Goal: Task Accomplishment & Management: Manage account settings

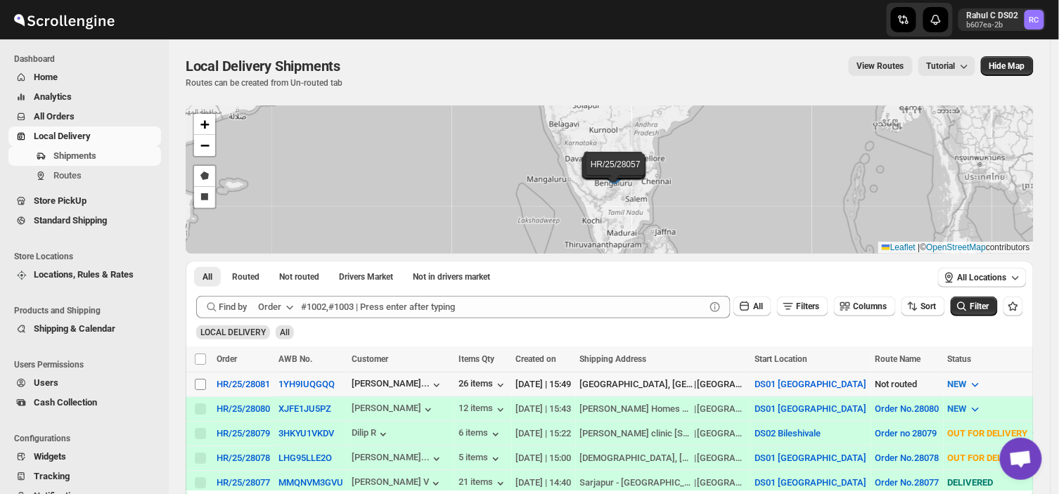
click at [198, 385] on input "Select shipment" at bounding box center [200, 384] width 11 height 11
checkbox input "true"
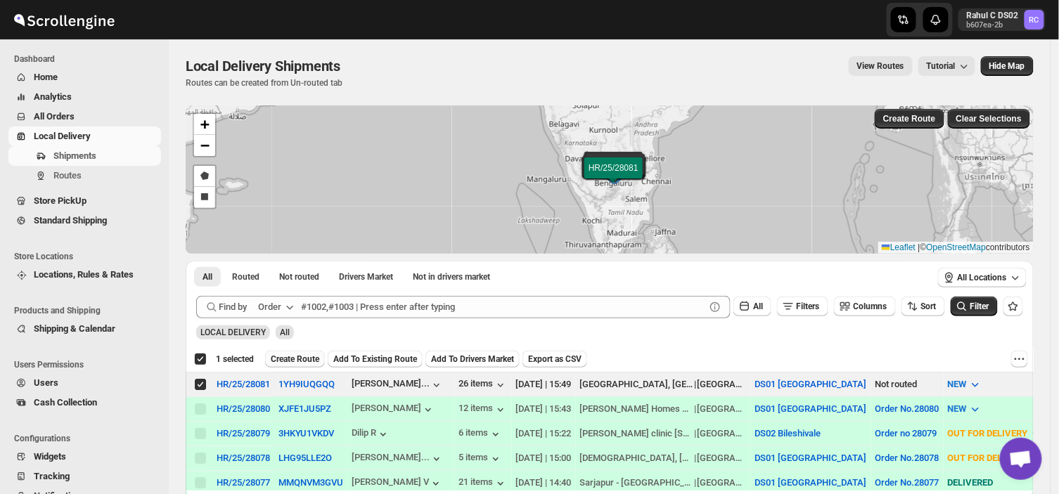
click at [303, 352] on button "Create Route" at bounding box center [295, 359] width 60 height 17
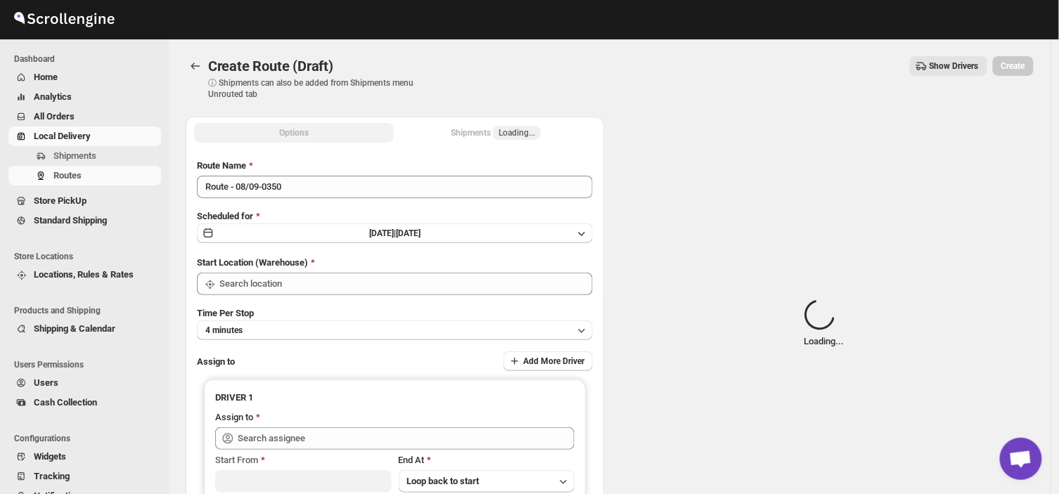
type input "DS01 [GEOGRAPHIC_DATA]"
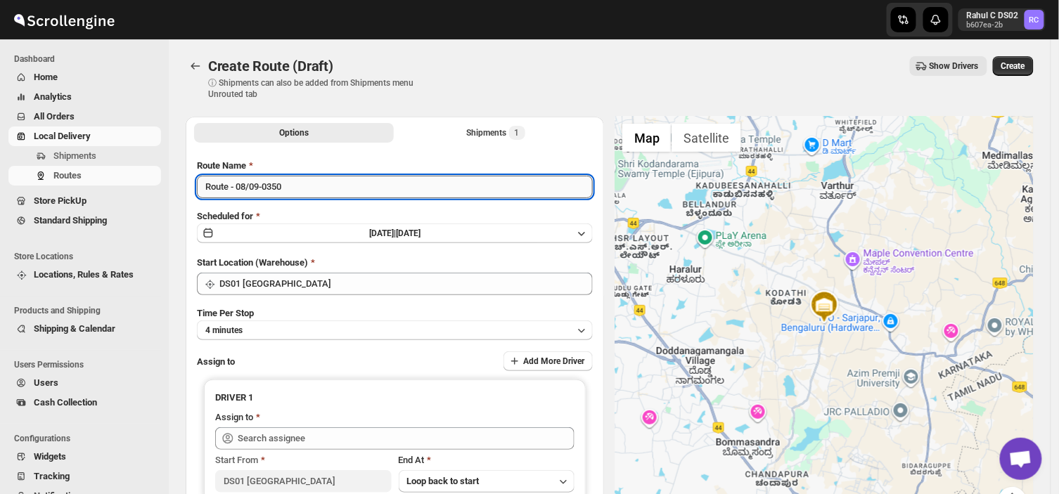
click at [289, 191] on input "Route - 08/09-0350" at bounding box center [395, 187] width 396 height 23
type input "R"
type input "Order no 28081"
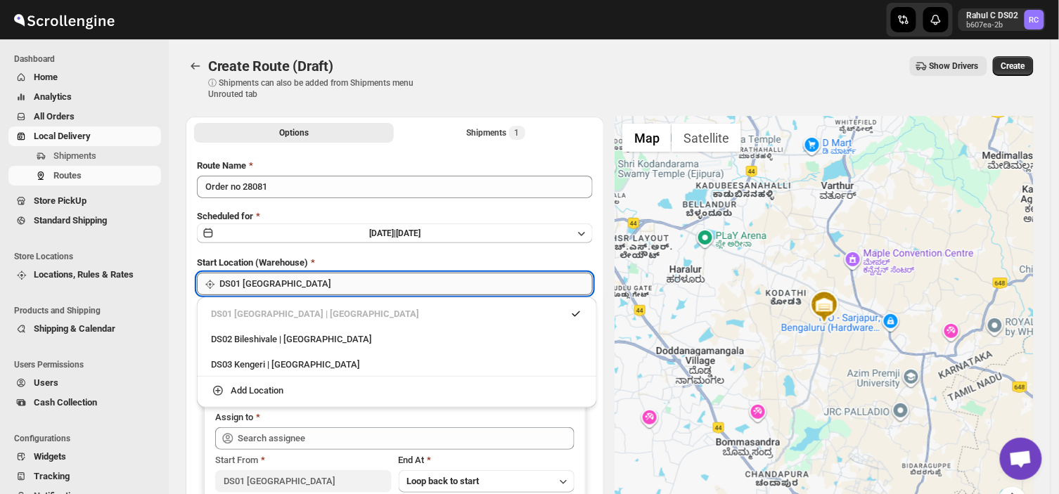
click at [320, 283] on input "DS01 [GEOGRAPHIC_DATA]" at bounding box center [406, 284] width 374 height 23
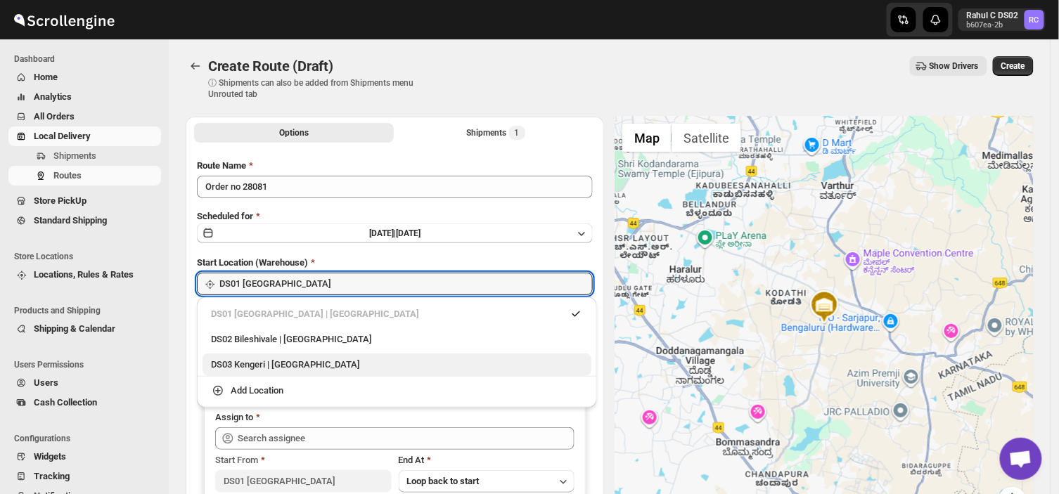
click at [253, 367] on div "DS03 Kengeri | [GEOGRAPHIC_DATA]" at bounding box center [397, 365] width 372 height 14
type input "DS03 Kengeri"
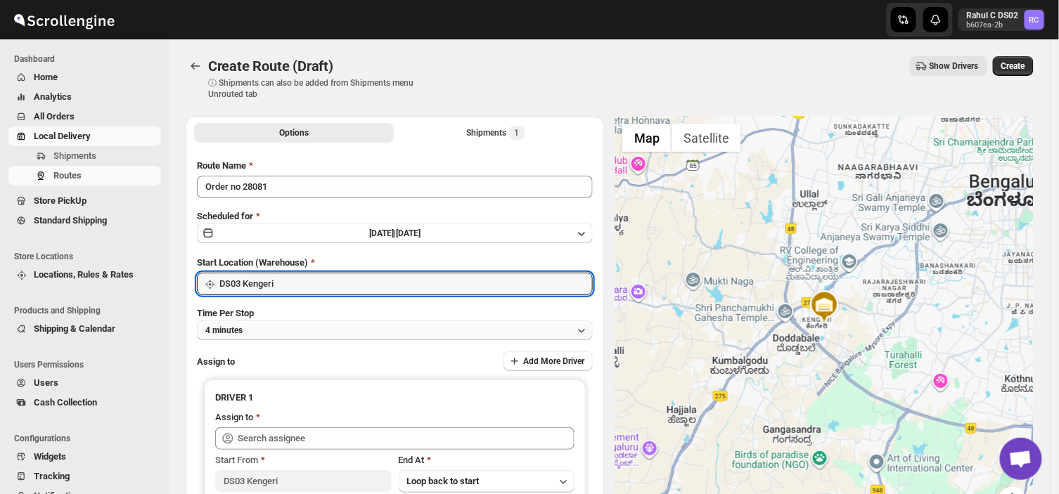
click at [257, 332] on button "4 minutes" at bounding box center [395, 331] width 396 height 20
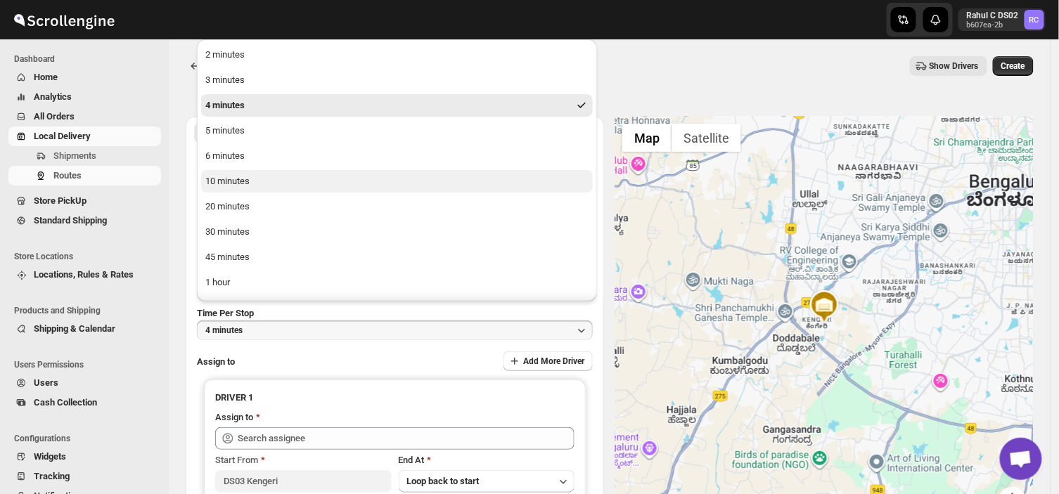
click at [234, 176] on div "10 minutes" at bounding box center [227, 181] width 44 height 14
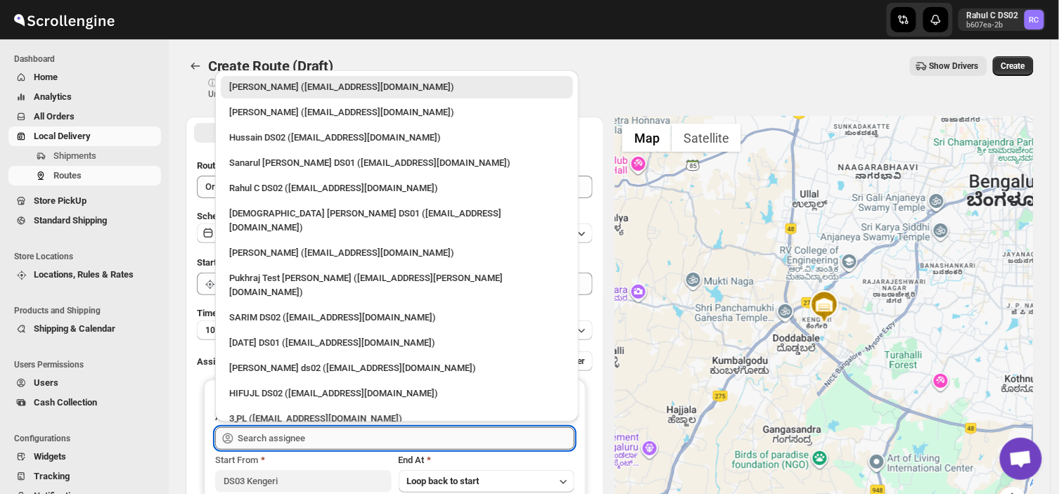
click at [368, 436] on input "text" at bounding box center [406, 439] width 337 height 23
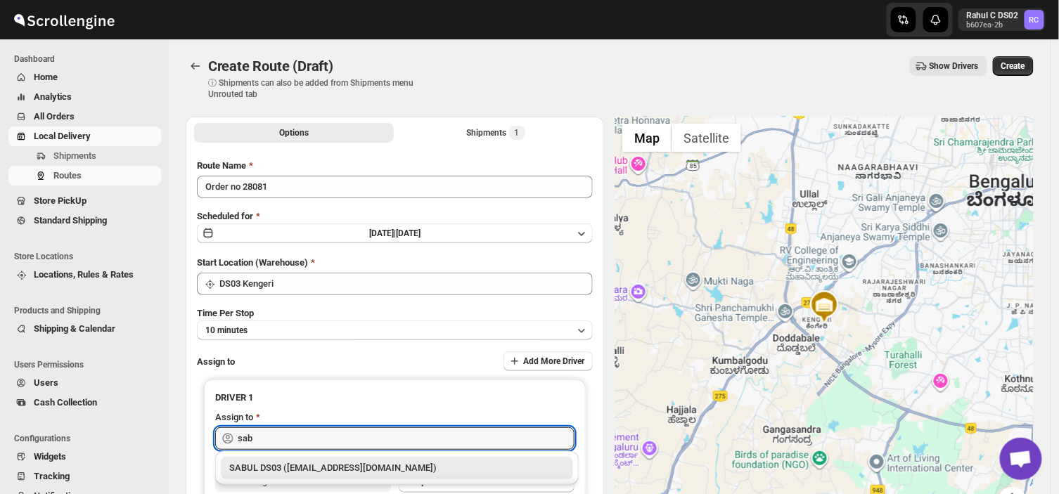
click at [350, 465] on div "SABUL DS03 ([EMAIL_ADDRESS][DOMAIN_NAME])" at bounding box center [397, 468] width 336 height 14
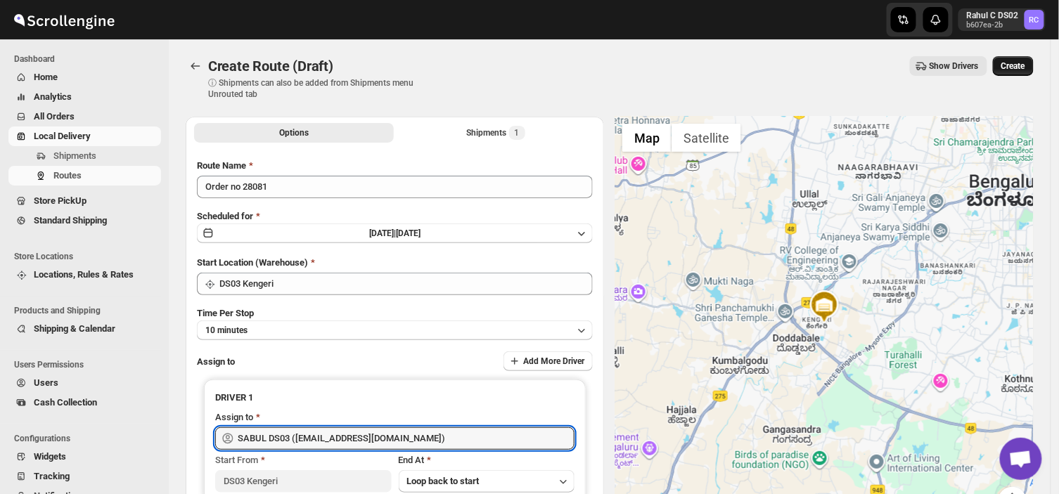
type input "SABUL DS03 ([EMAIL_ADDRESS][DOMAIN_NAME])"
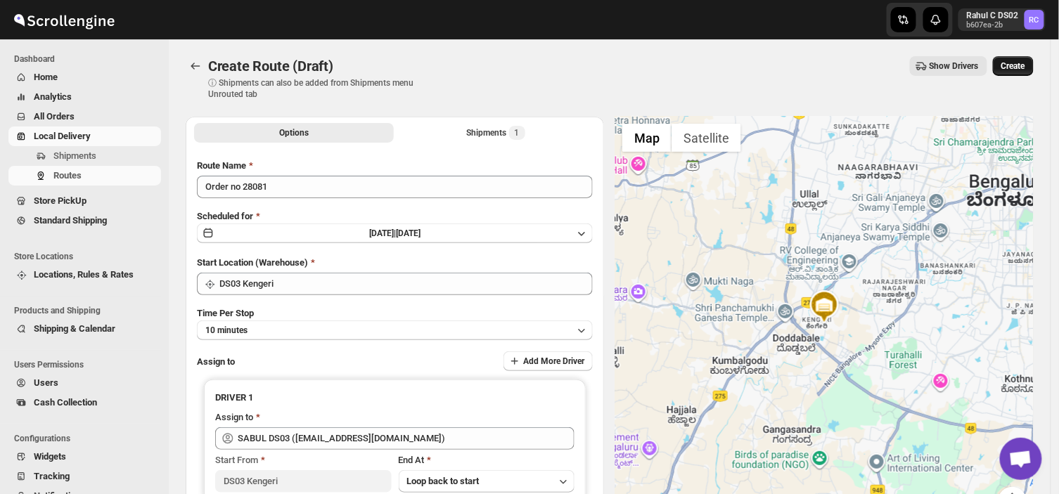
click at [1014, 64] on span "Create" at bounding box center [1014, 65] width 24 height 11
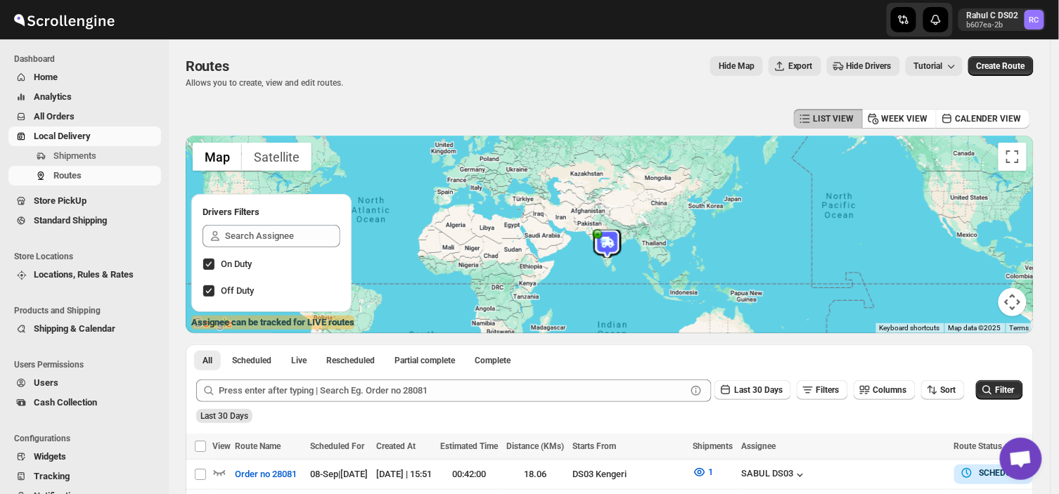
click at [462, 277] on div at bounding box center [610, 235] width 848 height 198
click at [99, 155] on span "Shipments" at bounding box center [105, 156] width 105 height 14
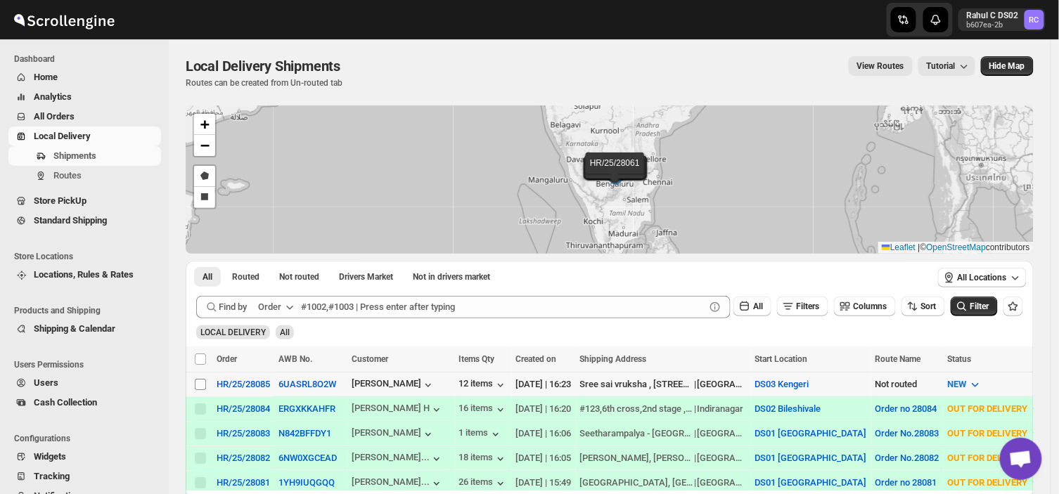
click at [198, 383] on input "Select shipment" at bounding box center [200, 384] width 11 height 11
checkbox input "true"
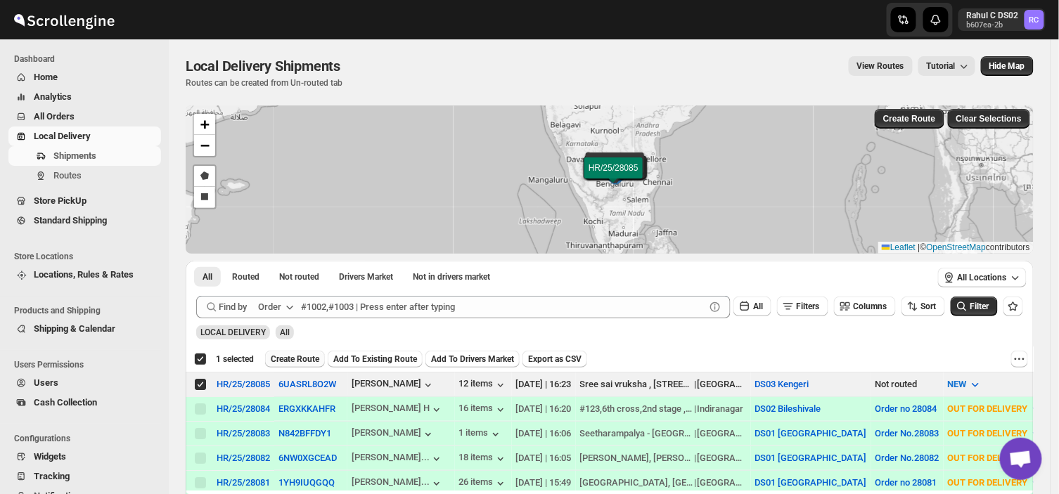
click at [303, 355] on span "Create Route" at bounding box center [295, 359] width 49 height 11
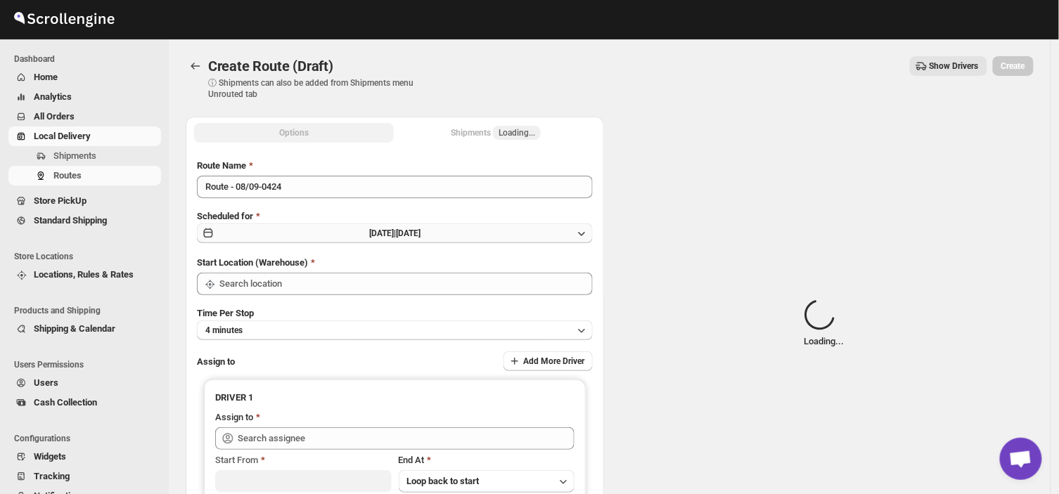
type input "DS03 Kengeri"
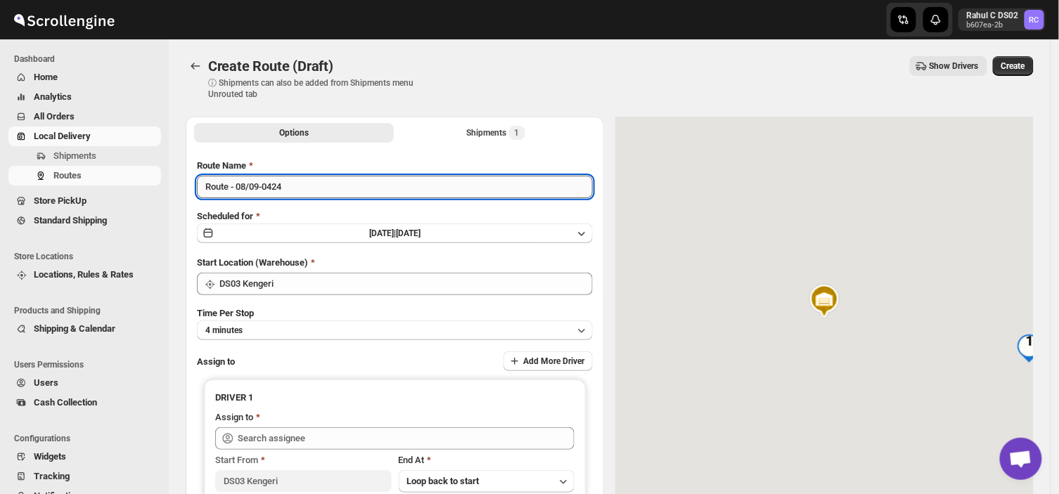
click at [295, 181] on input "Route - 08/09-0424" at bounding box center [395, 187] width 396 height 23
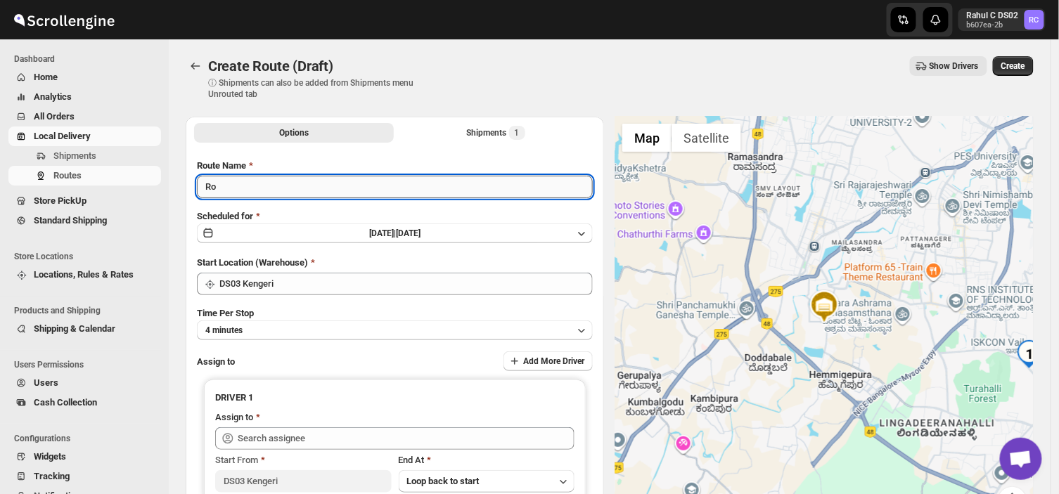
type input "R"
type input "Order no 28085"
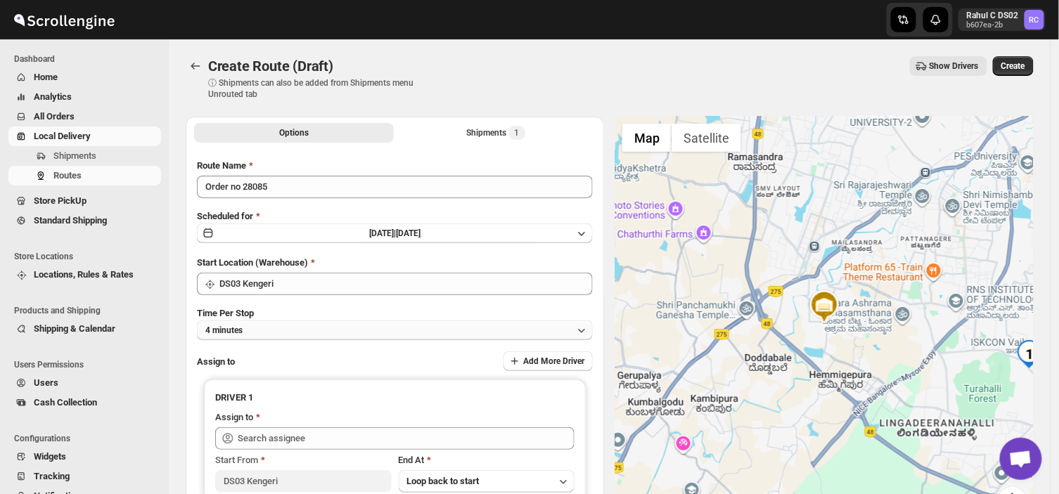
click at [315, 327] on button "4 minutes" at bounding box center [395, 331] width 396 height 20
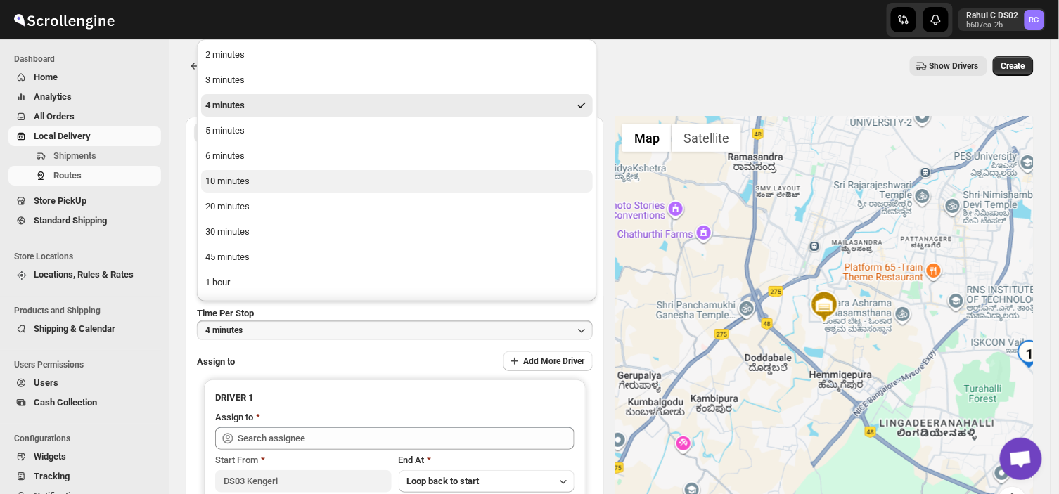
click at [248, 179] on div "10 minutes" at bounding box center [227, 181] width 44 height 14
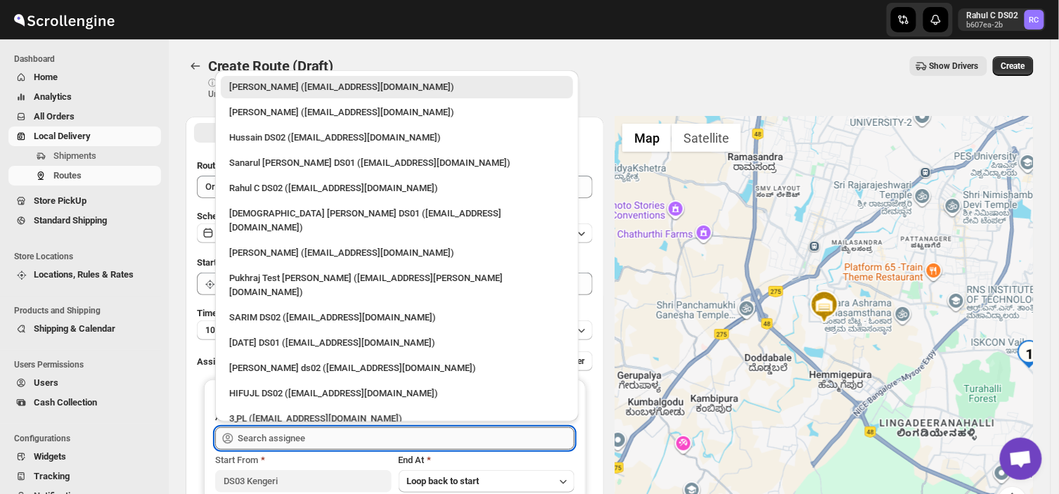
click at [350, 439] on input "text" at bounding box center [406, 439] width 337 height 23
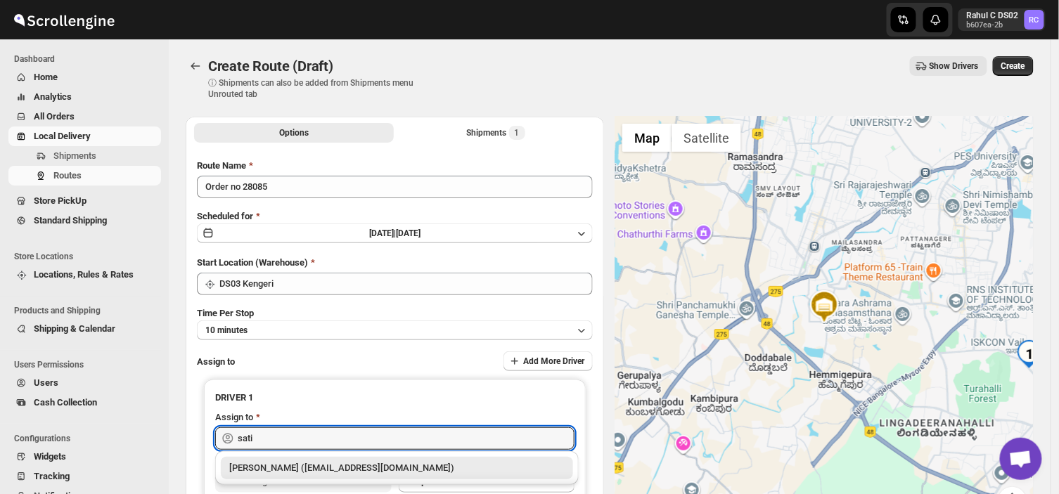
click at [324, 461] on div "[PERSON_NAME] ([EMAIL_ADDRESS][DOMAIN_NAME])" at bounding box center [397, 468] width 336 height 14
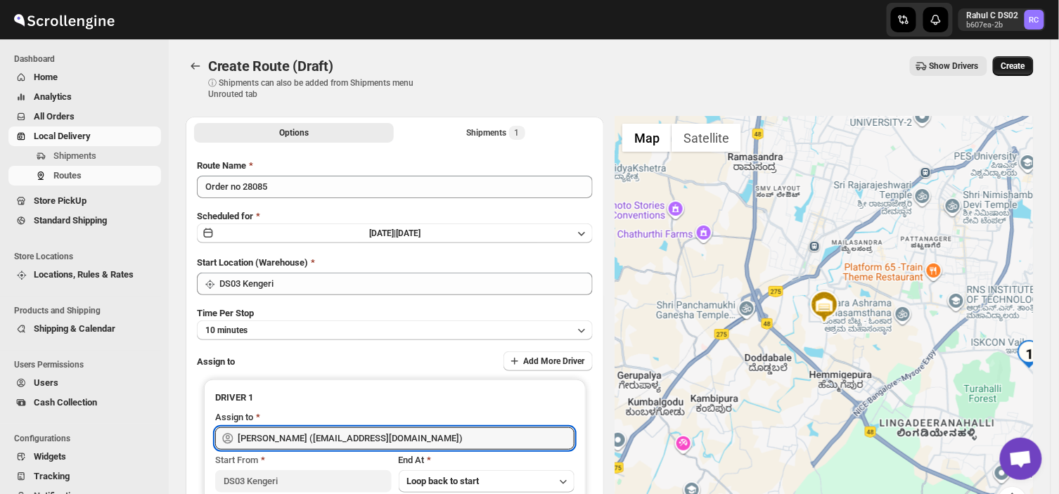
type input "[PERSON_NAME] ([EMAIL_ADDRESS][DOMAIN_NAME])"
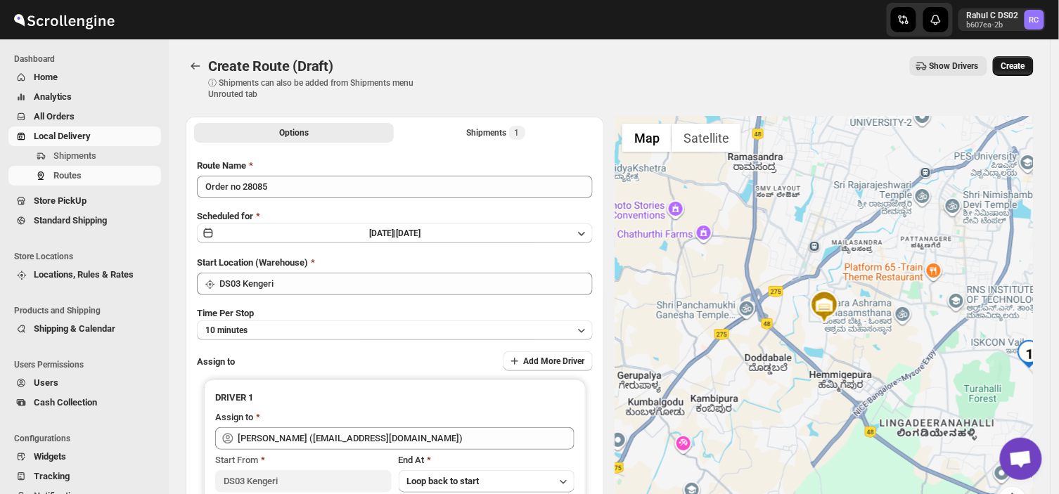
click at [1026, 67] on span "Create" at bounding box center [1014, 65] width 24 height 11
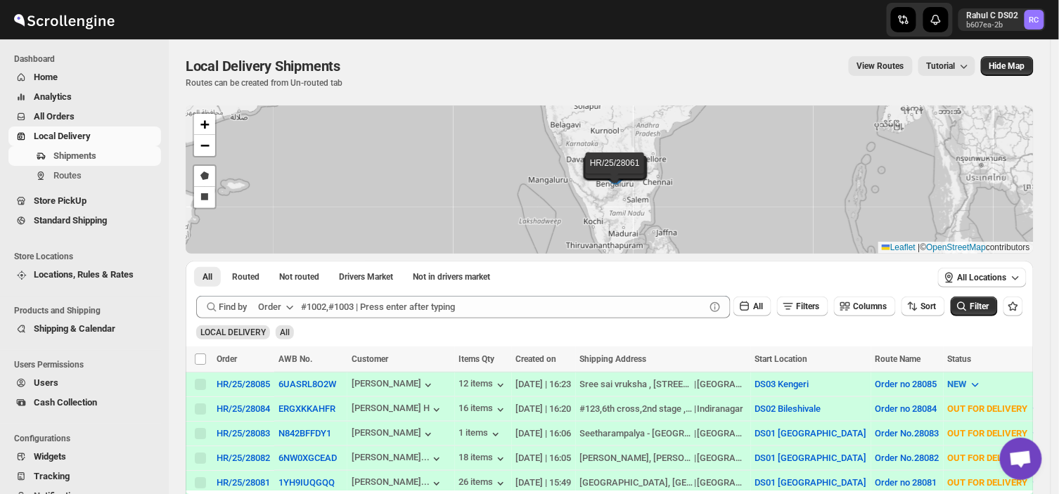
click at [62, 111] on span "All Orders" at bounding box center [54, 116] width 41 height 11
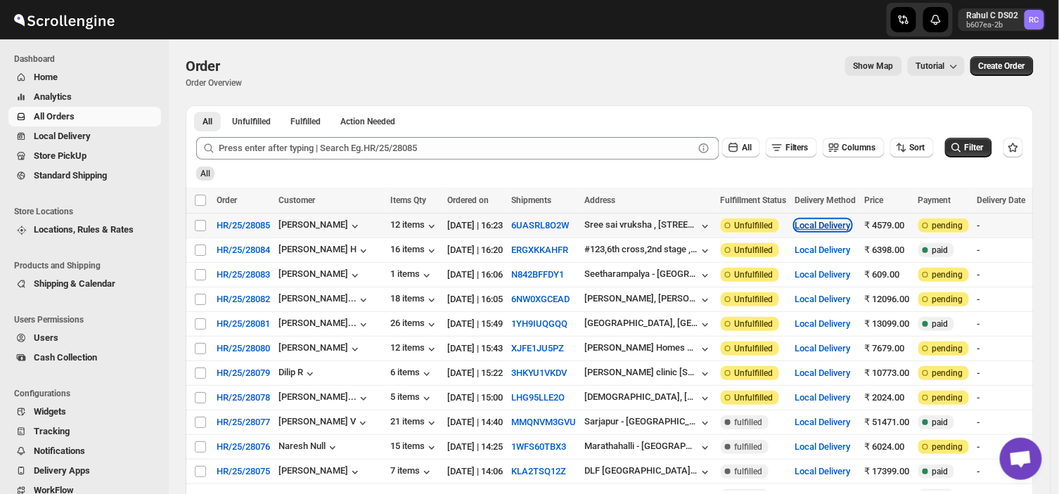
click at [848, 222] on button "Local Delivery" at bounding box center [824, 225] width 56 height 11
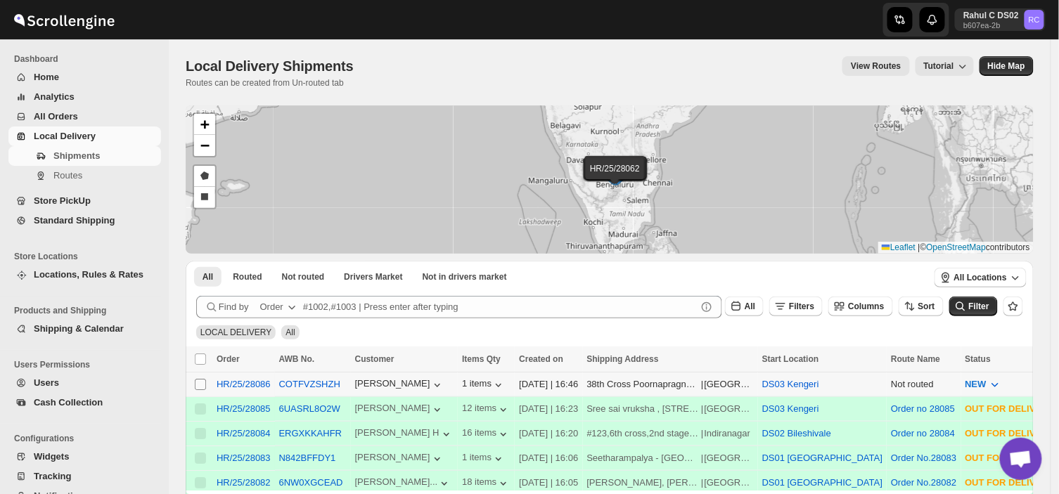
click at [199, 381] on input "Select shipment" at bounding box center [200, 384] width 11 height 11
checkbox input "true"
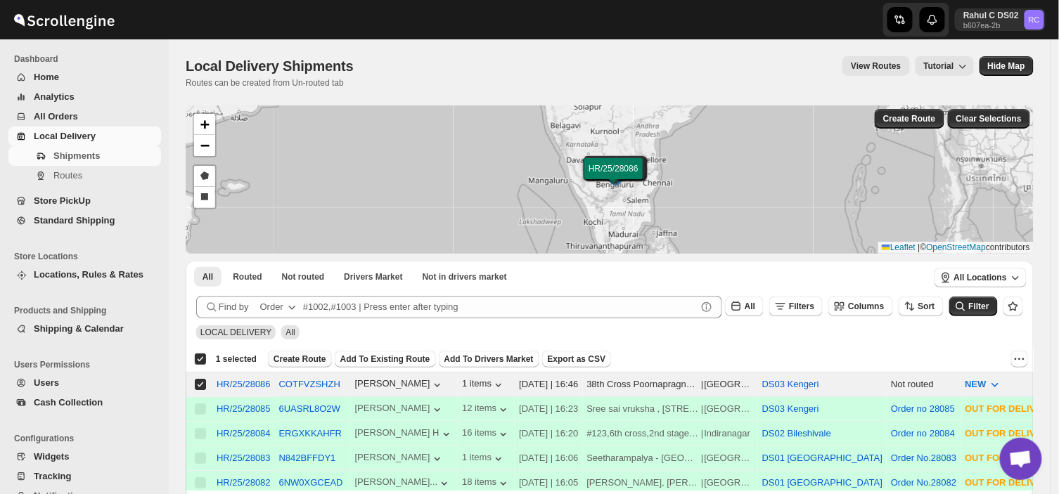
click at [303, 359] on span "Create Route" at bounding box center [300, 359] width 53 height 11
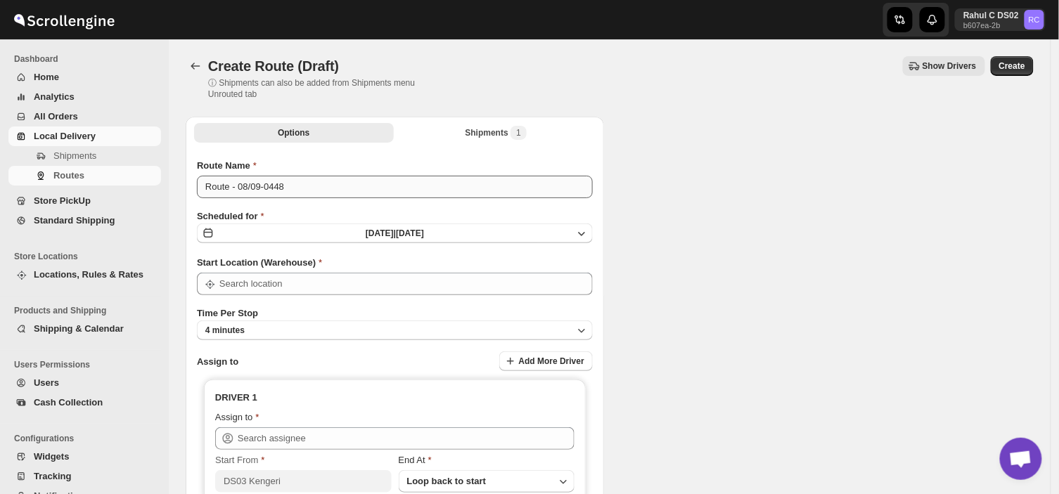
type input "DS03 Kengeri"
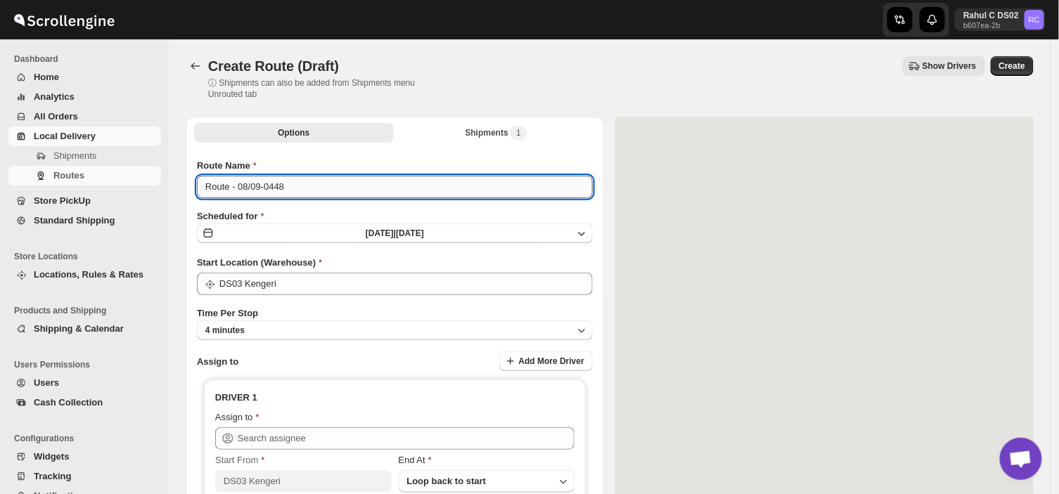
click at [291, 186] on input "Route - 08/09-0448" at bounding box center [395, 187] width 396 height 23
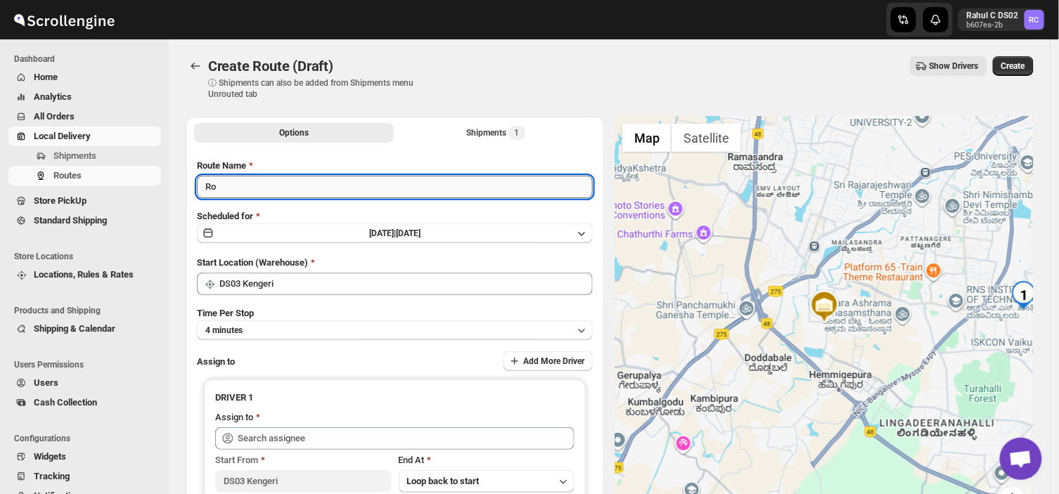
type input "R"
type input "Order no 28086"
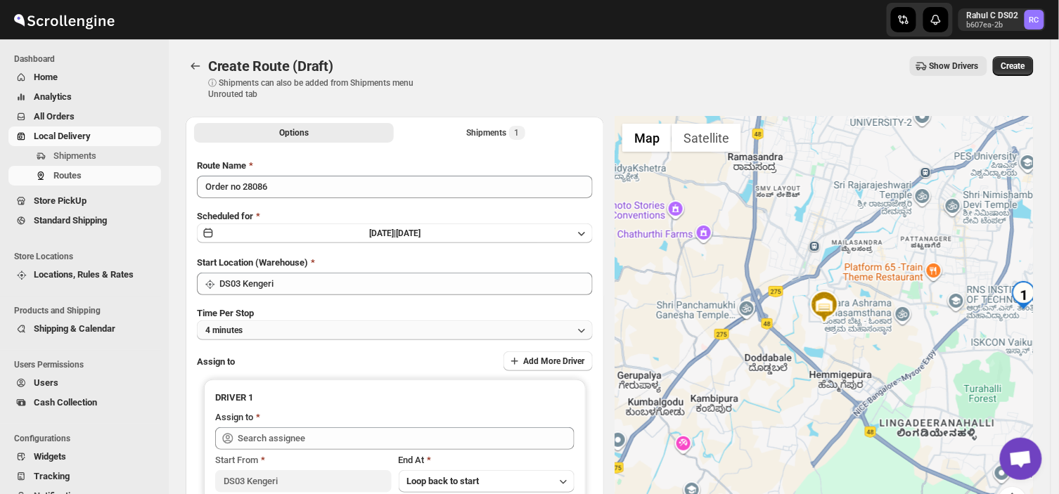
click at [293, 321] on button "4 minutes" at bounding box center [395, 331] width 396 height 20
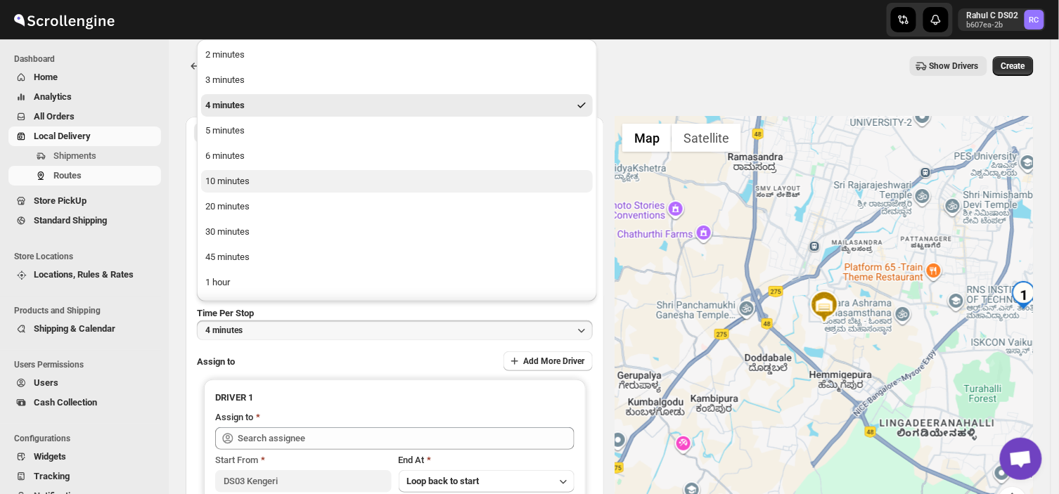
click at [260, 181] on button "10 minutes" at bounding box center [397, 181] width 392 height 23
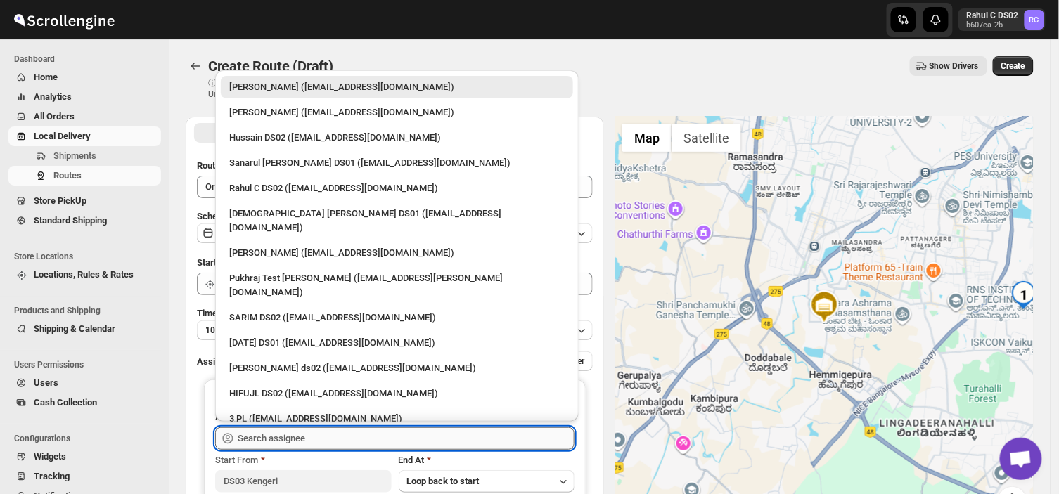
click at [320, 435] on input "text" at bounding box center [406, 439] width 337 height 23
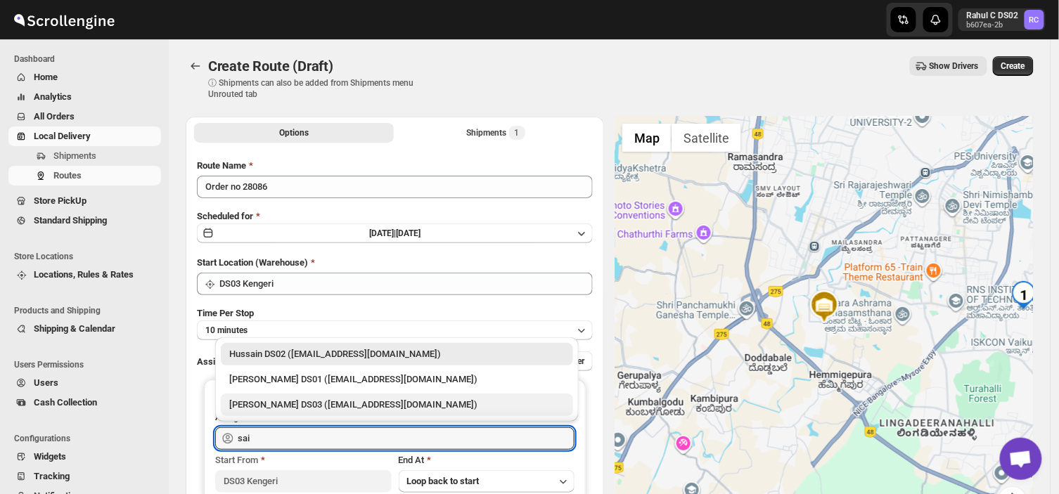
click at [298, 402] on div "[PERSON_NAME] DS03 ([EMAIL_ADDRESS][DOMAIN_NAME])" at bounding box center [397, 405] width 336 height 14
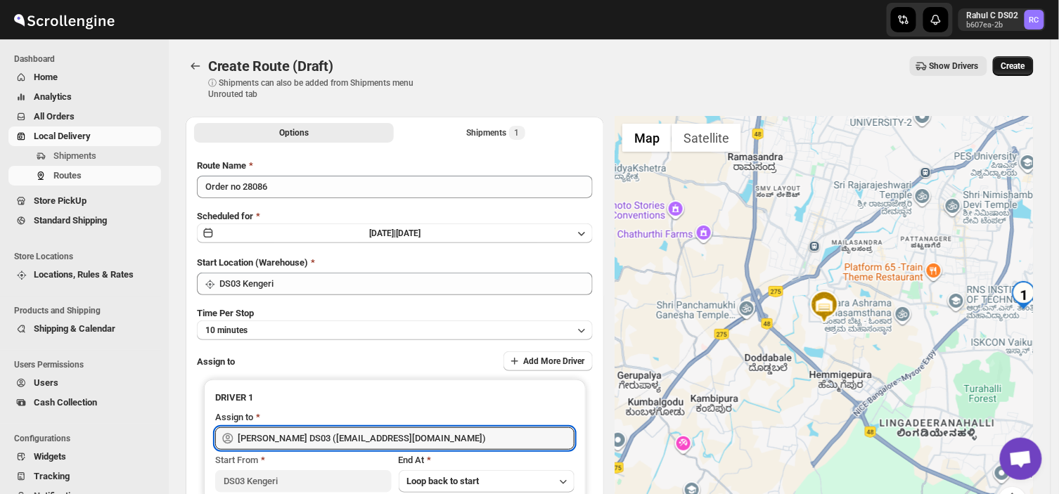
type input "[PERSON_NAME] DS03 ([EMAIL_ADDRESS][DOMAIN_NAME])"
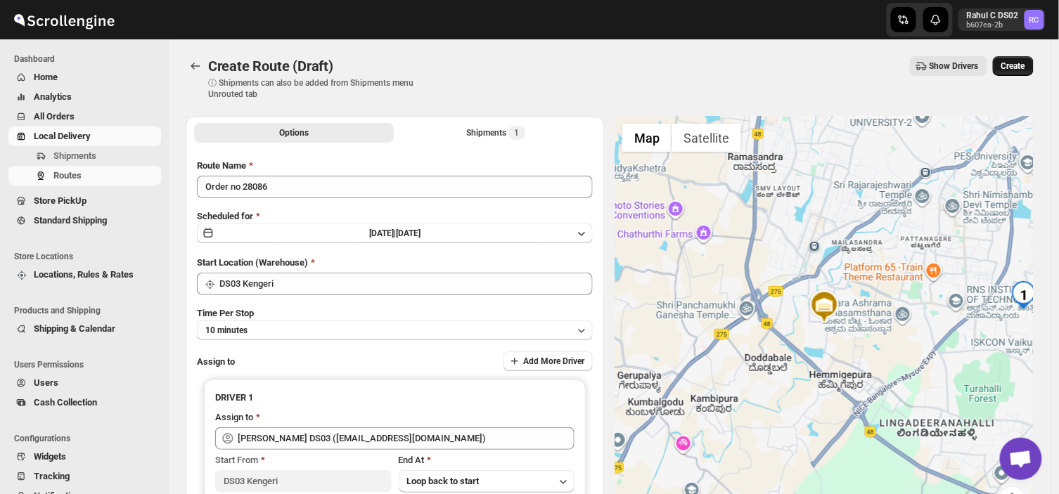
click at [1023, 62] on span "Create" at bounding box center [1014, 65] width 24 height 11
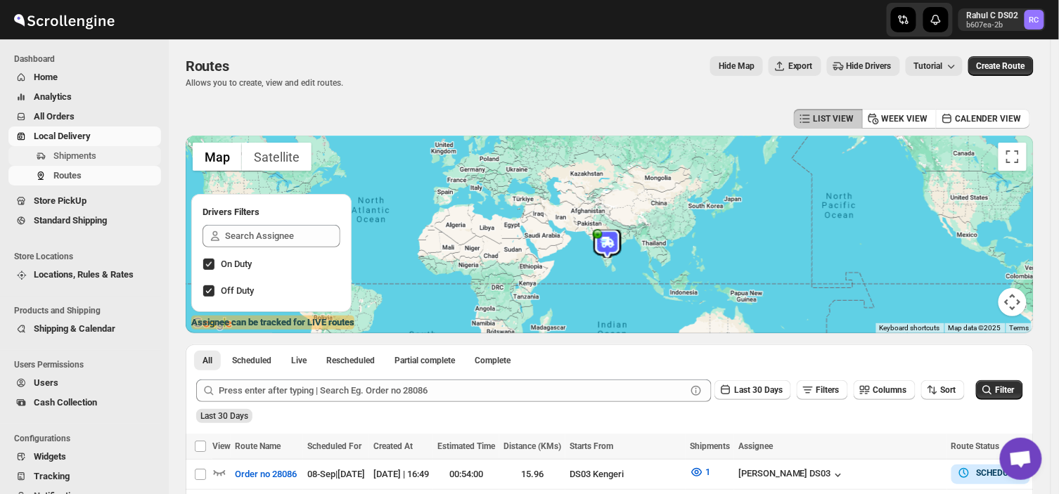
click at [110, 156] on span "Shipments" at bounding box center [105, 156] width 105 height 14
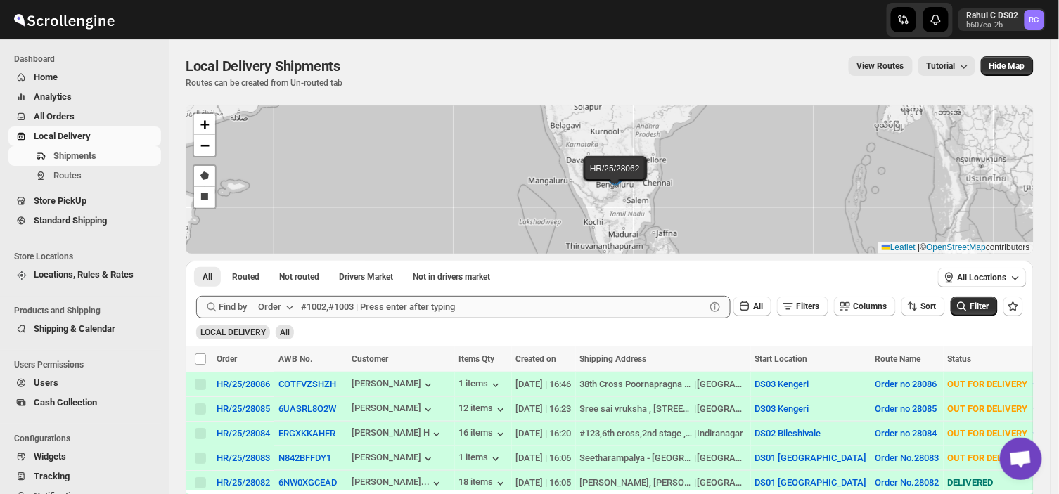
scroll to position [135, 0]
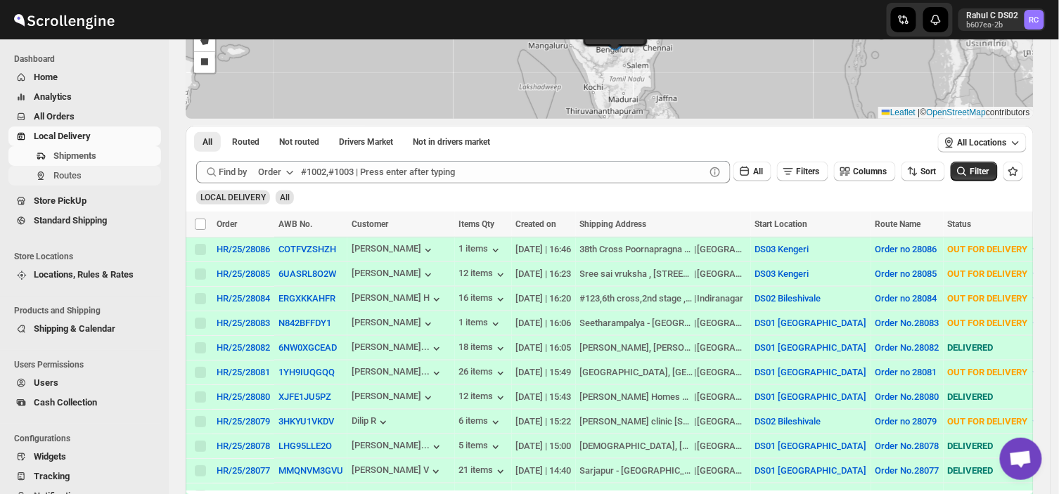
click at [75, 177] on span "Routes" at bounding box center [67, 175] width 28 height 11
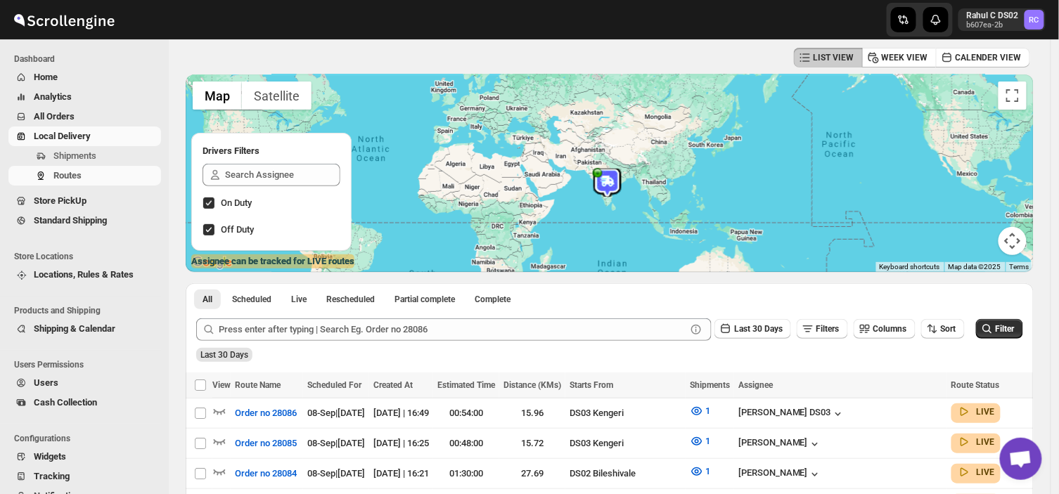
scroll to position [60, 0]
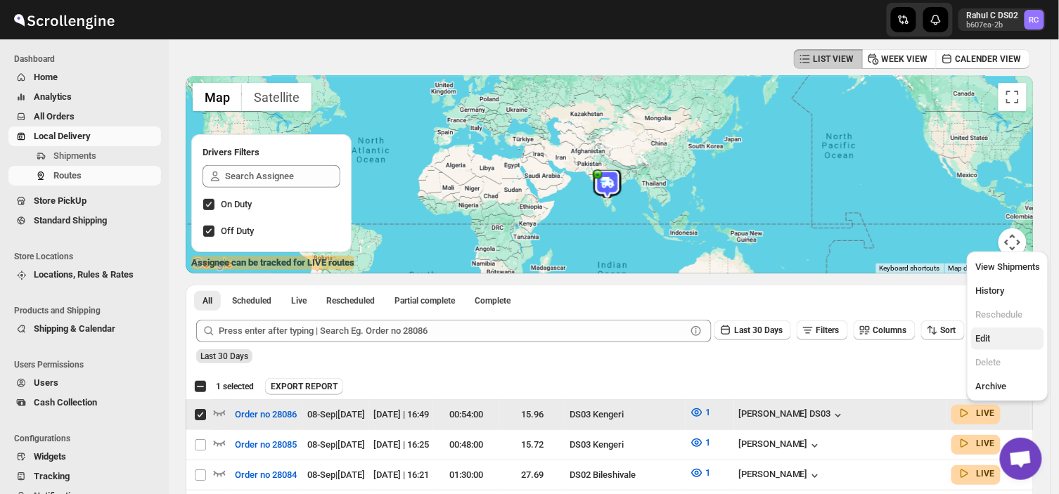
click at [981, 339] on span "Edit" at bounding box center [983, 338] width 15 height 11
checkbox input "false"
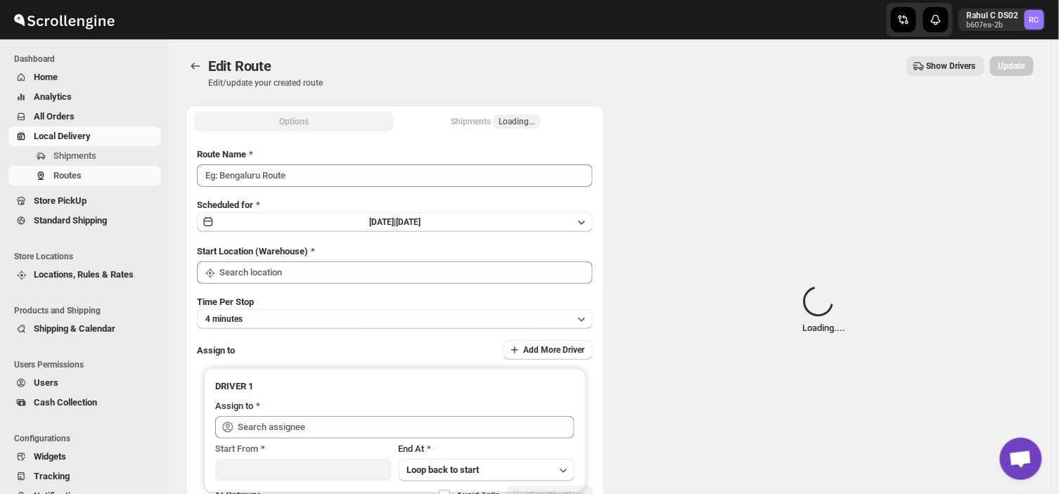
type input "Order no 28086"
type input "DS03 Kengeri"
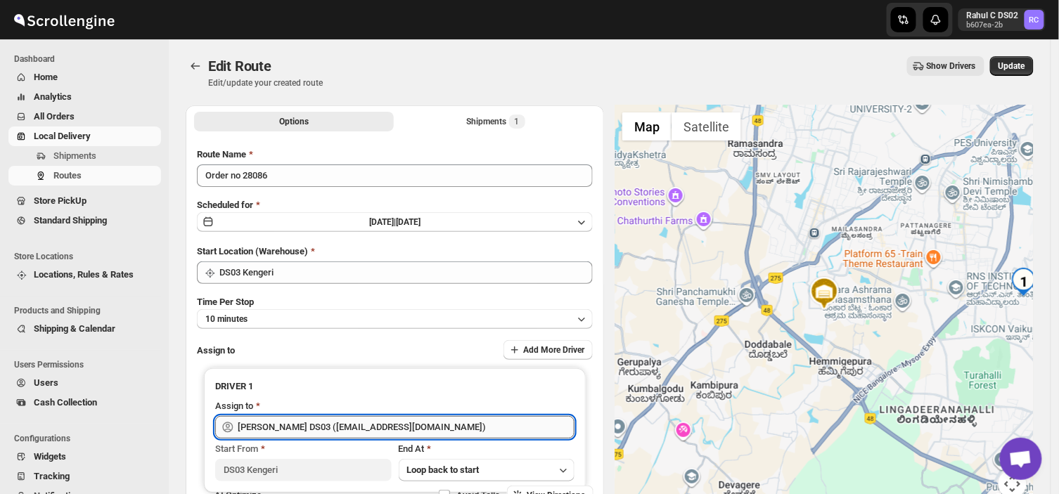
click at [443, 421] on input "[PERSON_NAME] DS03 ([EMAIL_ADDRESS][DOMAIN_NAME])" at bounding box center [406, 427] width 337 height 23
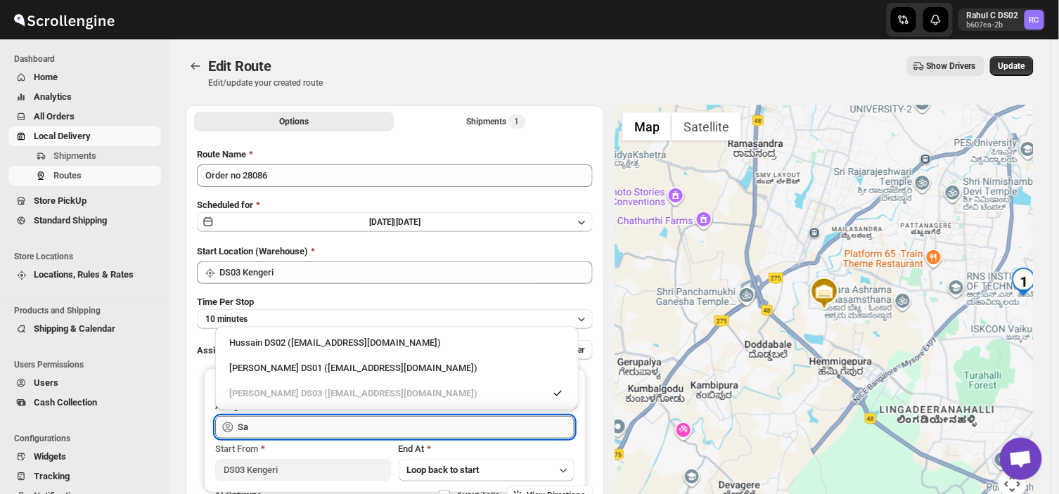
type input "S"
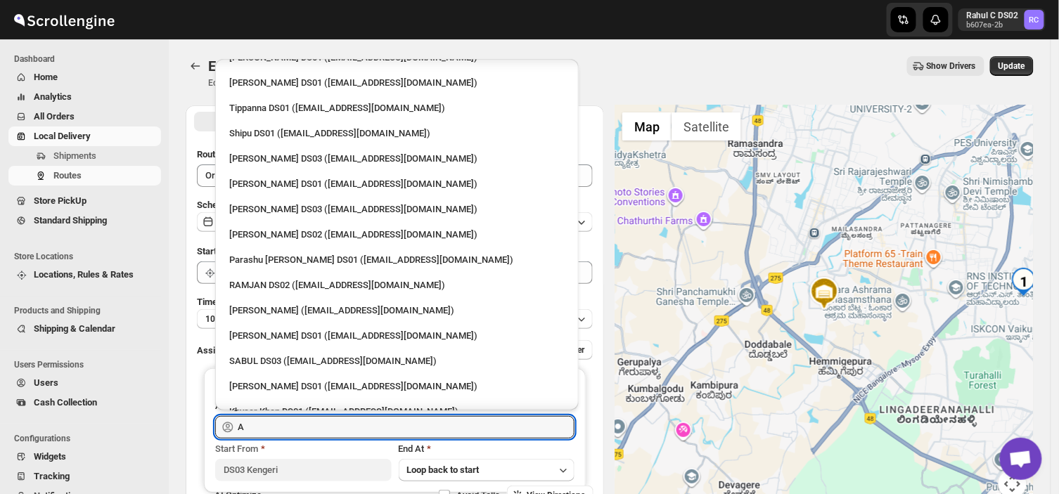
scroll to position [1048, 0]
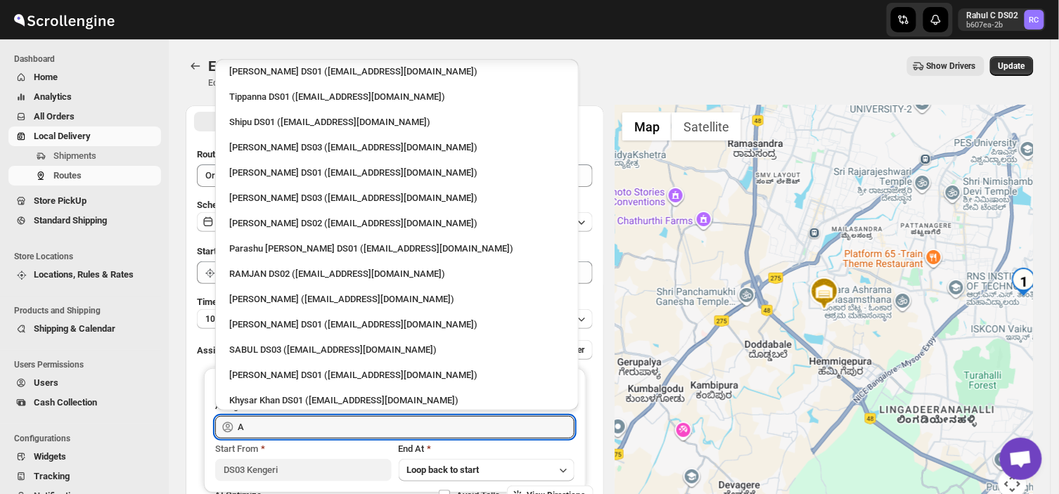
click at [282, 419] on div "Abeul ds03 ([EMAIL_ADDRESS][DOMAIN_NAME])" at bounding box center [397, 426] width 336 height 14
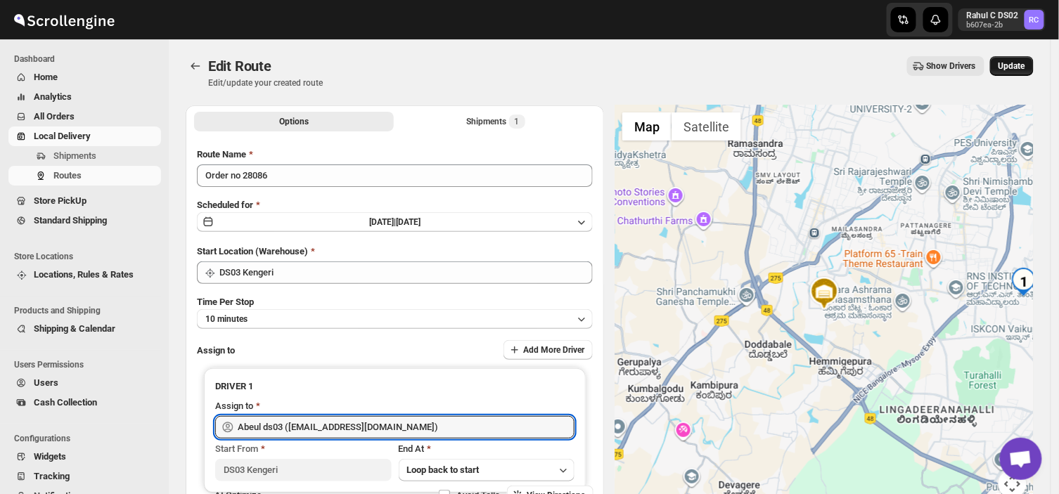
type input "Abeul ds03 ([EMAIL_ADDRESS][DOMAIN_NAME])"
click at [1025, 63] on span "Update" at bounding box center [1012, 65] width 27 height 11
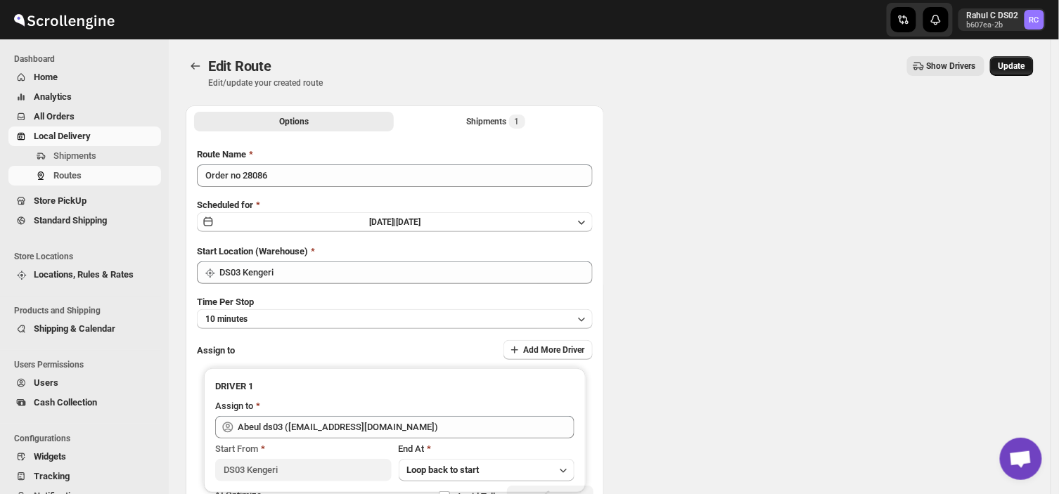
click at [1025, 63] on span "Update" at bounding box center [1012, 65] width 27 height 11
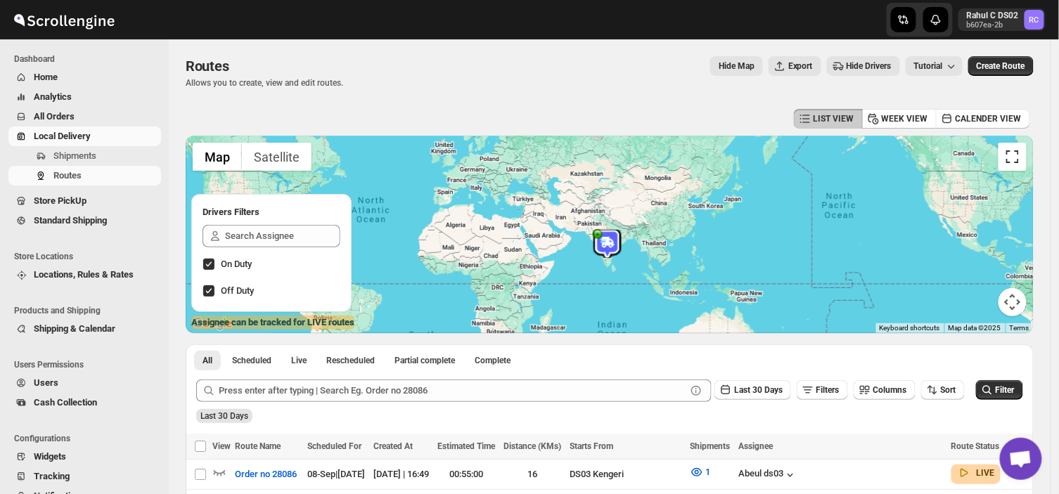
click at [1026, 163] on button "Toggle fullscreen view" at bounding box center [1013, 157] width 28 height 28
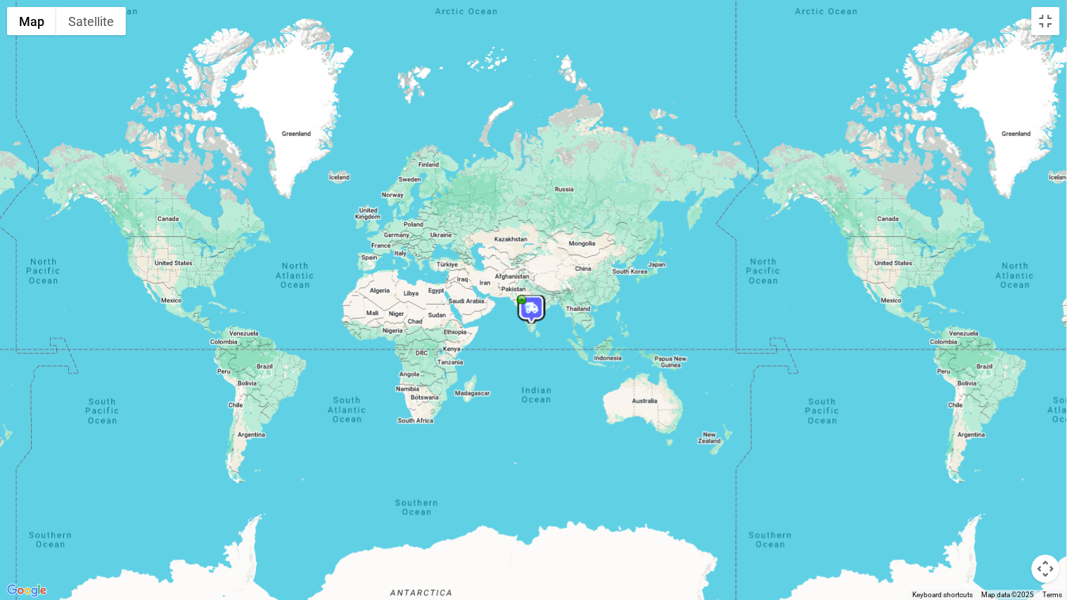
click at [531, 315] on img at bounding box center [532, 309] width 28 height 28
click at [1050, 14] on button "Toggle fullscreen view" at bounding box center [1046, 21] width 28 height 28
